Goal: Task Accomplishment & Management: Use online tool/utility

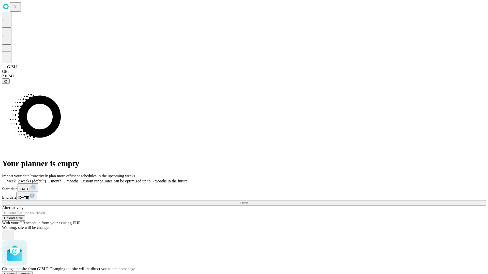
click at [31, 272] on span "Confirm" at bounding box center [25, 274] width 12 height 4
click at [46, 179] on label "2 weeks (default)" at bounding box center [31, 181] width 30 height 4
click at [248, 201] on span "Fetch" at bounding box center [244, 203] width 8 height 4
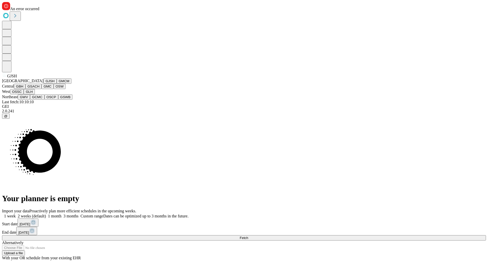
click at [57, 84] on button "GMCM" at bounding box center [64, 81] width 15 height 5
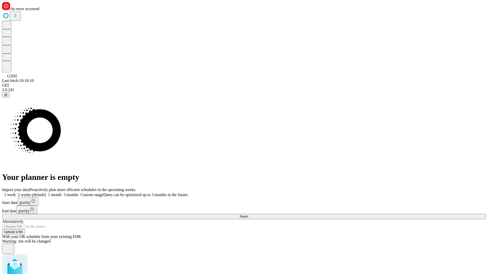
click at [46, 193] on label "2 weeks (default)" at bounding box center [31, 195] width 30 height 4
click at [248, 215] on span "Fetch" at bounding box center [244, 217] width 8 height 4
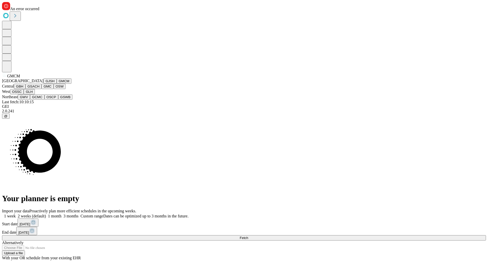
click at [25, 89] on button "GBH" at bounding box center [19, 86] width 11 height 5
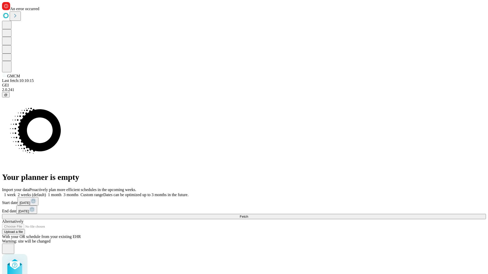
click at [46, 193] on label "2 weeks (default)" at bounding box center [31, 195] width 30 height 4
click at [248, 215] on span "Fetch" at bounding box center [244, 217] width 8 height 4
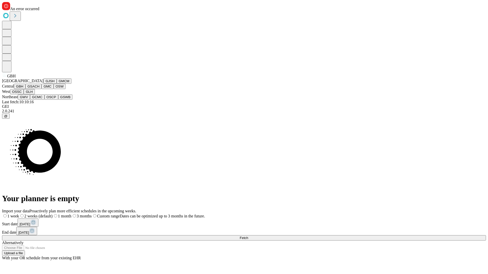
click at [39, 89] on button "GSACH" at bounding box center [33, 86] width 16 height 5
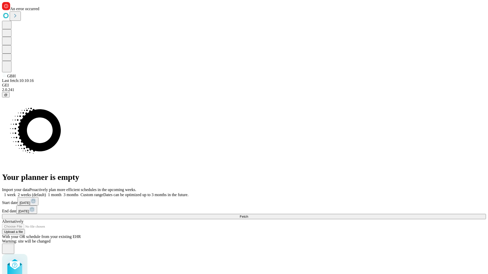
click at [46, 193] on label "2 weeks (default)" at bounding box center [31, 195] width 30 height 4
click at [248, 215] on span "Fetch" at bounding box center [244, 217] width 8 height 4
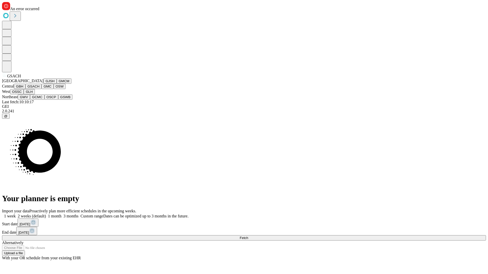
click at [41, 89] on button "GMC" at bounding box center [47, 86] width 12 height 5
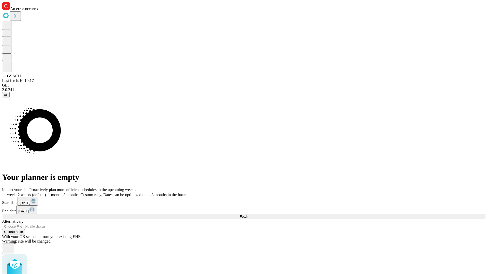
click at [46, 193] on label "2 weeks (default)" at bounding box center [31, 195] width 30 height 4
click at [248, 215] on span "Fetch" at bounding box center [244, 217] width 8 height 4
click at [46, 193] on label "2 weeks (default)" at bounding box center [31, 195] width 30 height 4
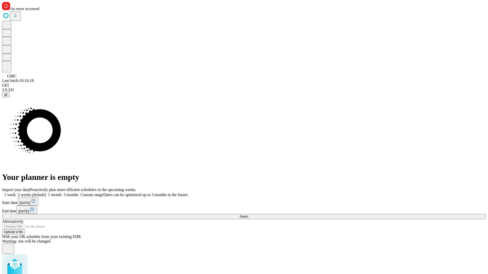
click at [248, 215] on span "Fetch" at bounding box center [244, 217] width 8 height 4
click at [46, 193] on label "2 weeks (default)" at bounding box center [31, 195] width 30 height 4
click at [248, 215] on span "Fetch" at bounding box center [244, 217] width 8 height 4
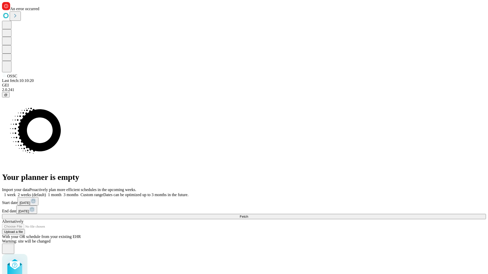
click at [46, 193] on label "2 weeks (default)" at bounding box center [31, 195] width 30 height 4
click at [248, 215] on span "Fetch" at bounding box center [244, 217] width 8 height 4
click at [46, 193] on label "2 weeks (default)" at bounding box center [31, 195] width 30 height 4
click at [248, 215] on span "Fetch" at bounding box center [244, 217] width 8 height 4
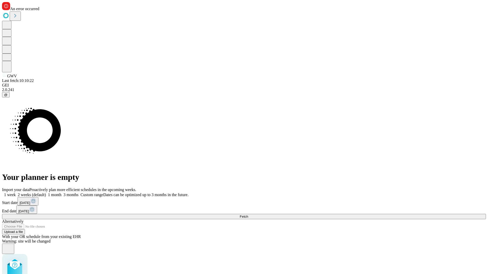
click at [46, 193] on label "2 weeks (default)" at bounding box center [31, 195] width 30 height 4
click at [248, 215] on span "Fetch" at bounding box center [244, 217] width 8 height 4
click at [46, 193] on label "2 weeks (default)" at bounding box center [31, 195] width 30 height 4
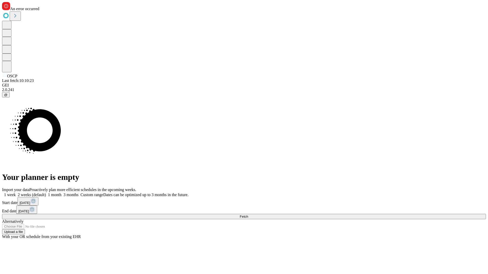
click at [248, 215] on span "Fetch" at bounding box center [244, 217] width 8 height 4
click at [46, 193] on label "2 weeks (default)" at bounding box center [31, 195] width 30 height 4
click at [248, 215] on span "Fetch" at bounding box center [244, 217] width 8 height 4
